Goal: Information Seeking & Learning: Find specific fact

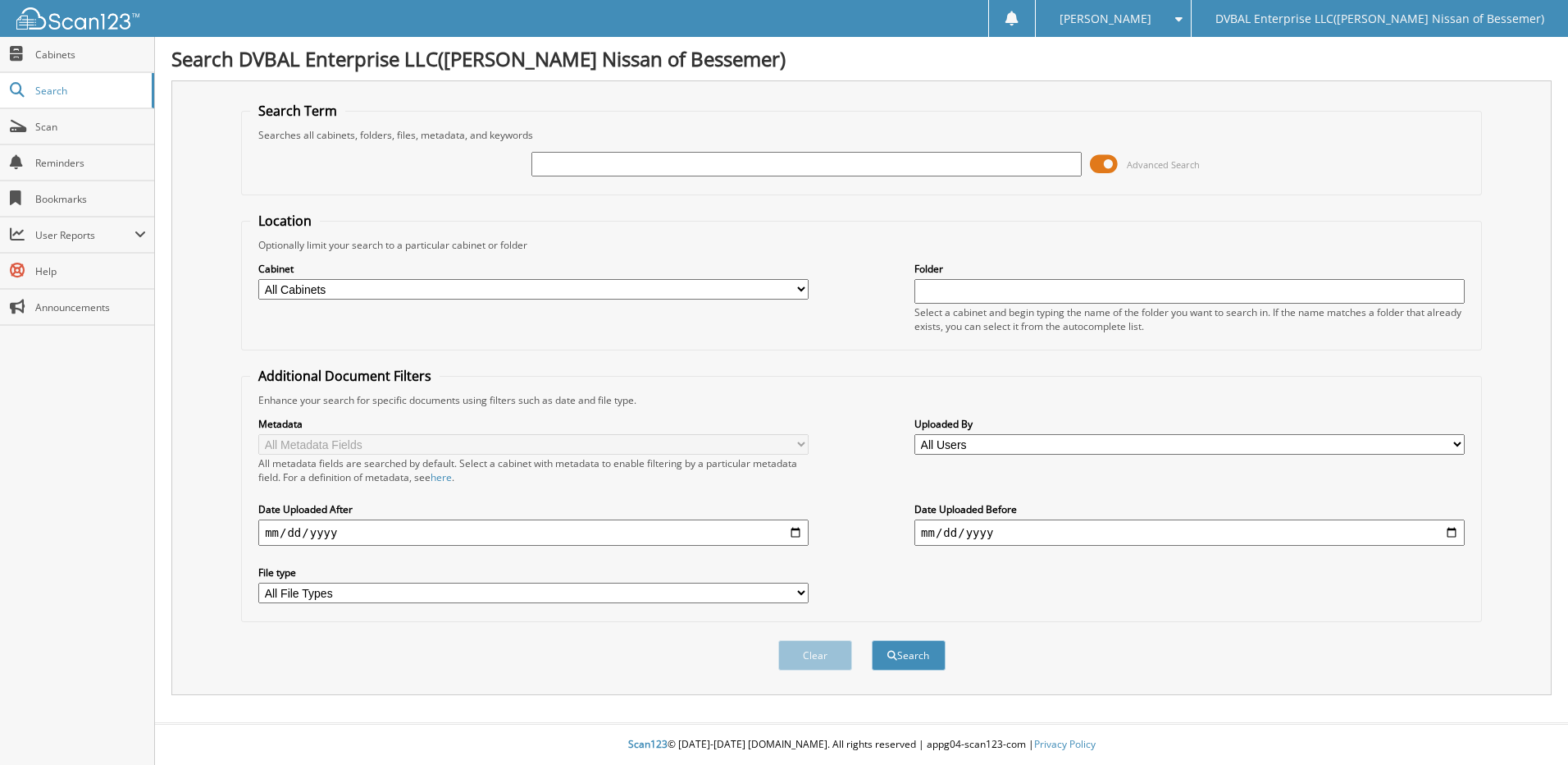
click at [799, 158] on input "text" at bounding box center [806, 165] width 550 height 25
click at [863, 154] on input "text" at bounding box center [806, 165] width 550 height 25
type input "60001459"
click at [872, 640] on button "Search" at bounding box center [908, 655] width 74 height 31
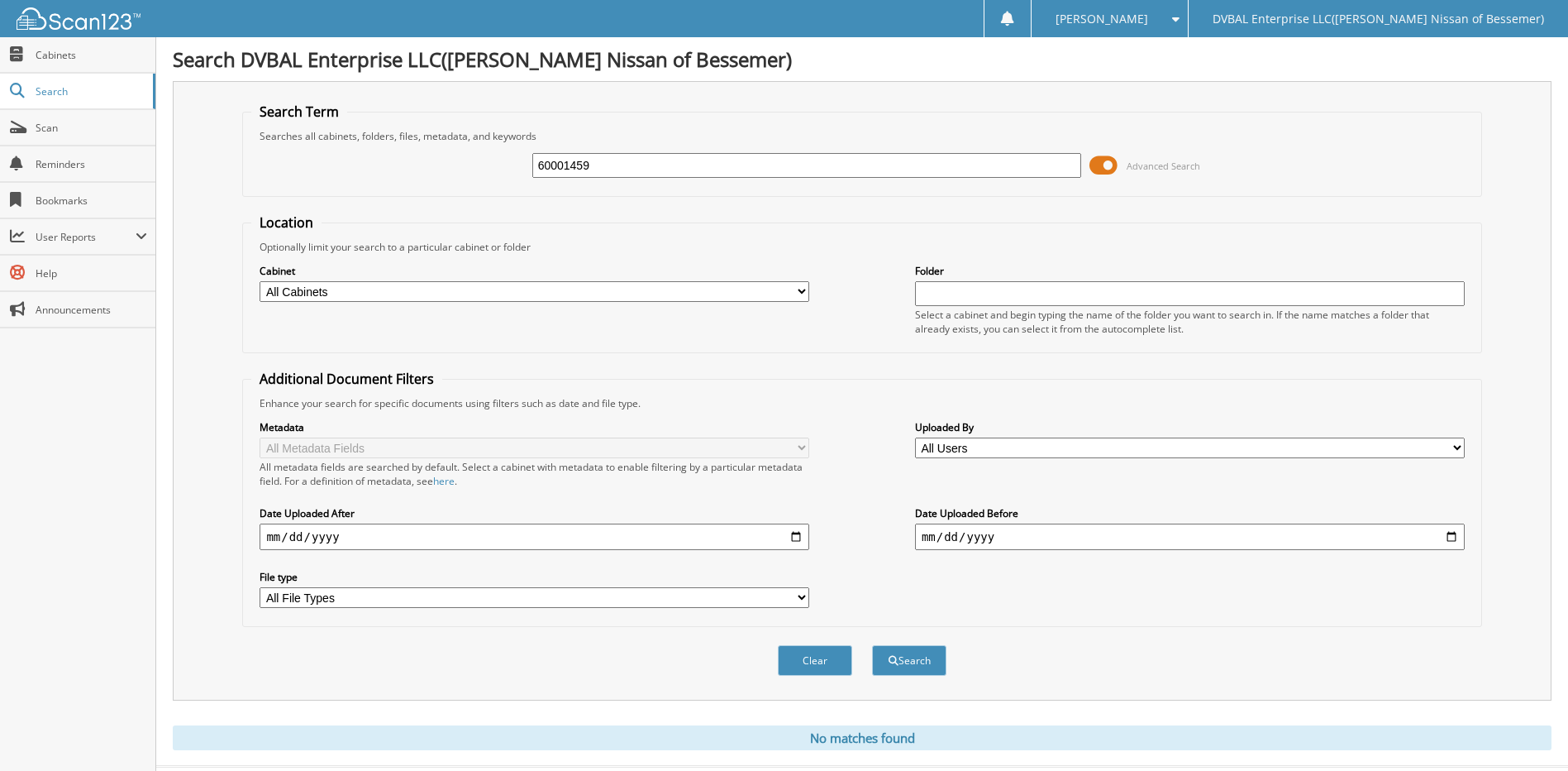
drag, startPoint x: 556, startPoint y: 170, endPoint x: 594, endPoint y: 160, distance: 39.3
click at [556, 169] on input "60001459" at bounding box center [808, 166] width 550 height 25
type input "6001459"
click at [872, 645] on button "Search" at bounding box center [909, 660] width 74 height 31
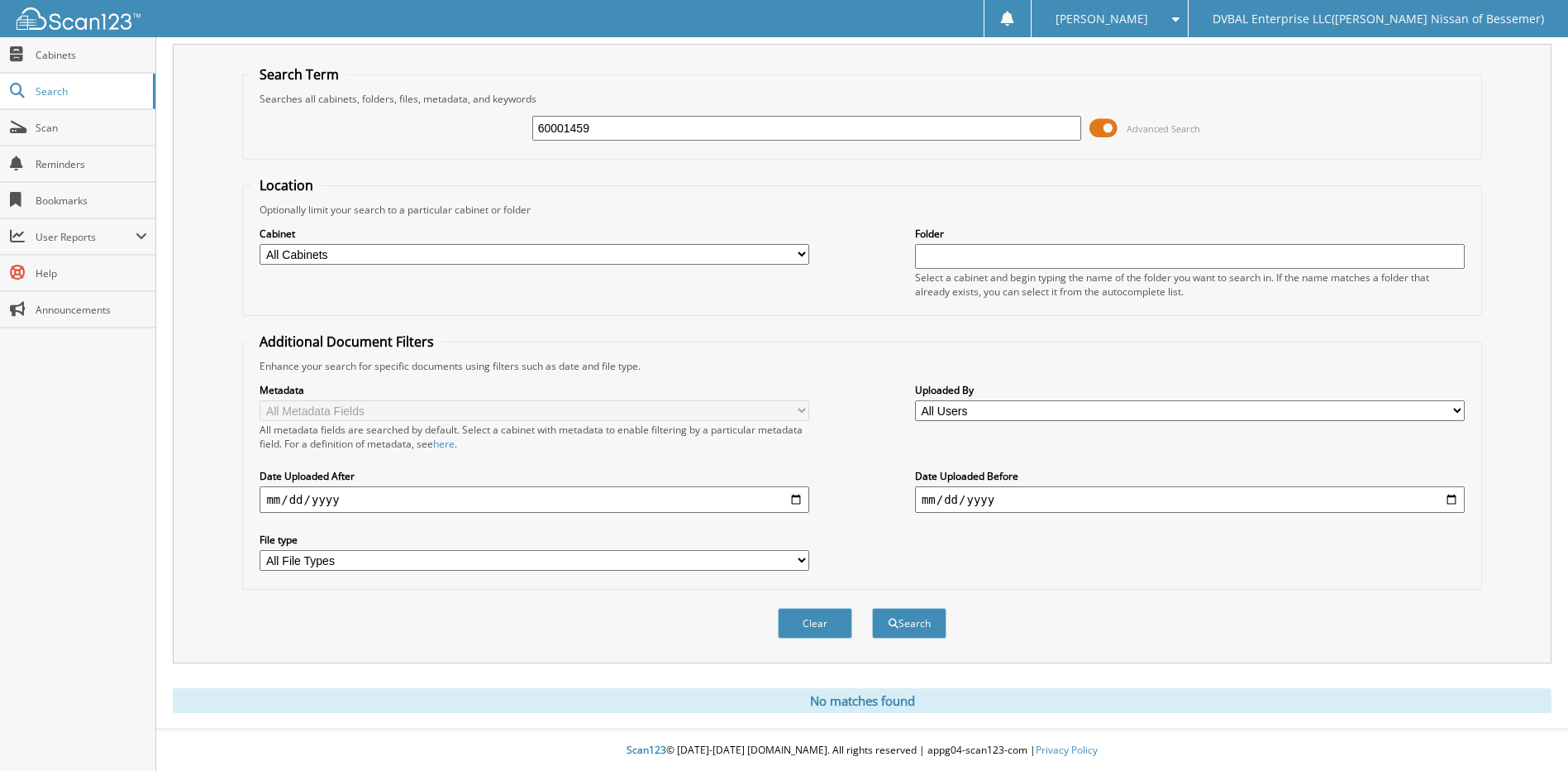
type input "60001459"
click at [872, 608] on button "Search" at bounding box center [909, 623] width 74 height 31
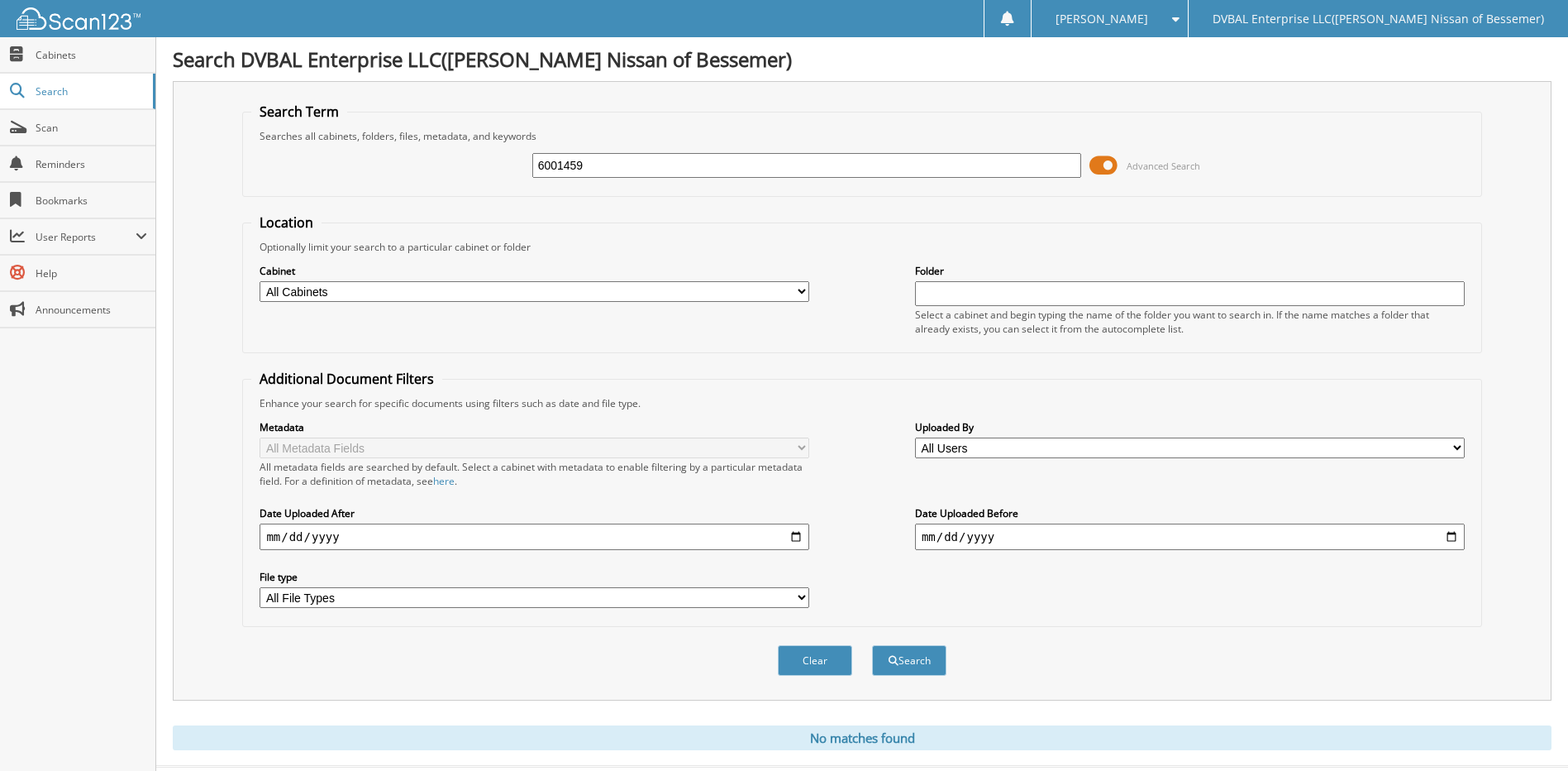
type input "6001459"
click at [872, 645] on button "Search" at bounding box center [909, 660] width 74 height 31
